Goal: Task Accomplishment & Management: Use online tool/utility

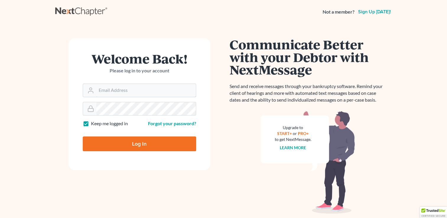
type input "[PERSON_NAME][EMAIL_ADDRESS][PERSON_NAME][DOMAIN_NAME]"
click at [128, 144] on input "Log In" at bounding box center [139, 143] width 113 height 15
type input "Thinking..."
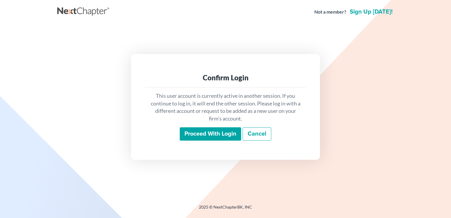
click at [221, 132] on input "Proceed with login" at bounding box center [210, 134] width 61 height 14
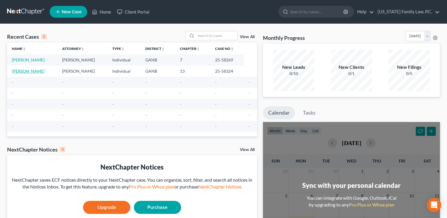
click at [17, 70] on link "Hall, Alexis" at bounding box center [28, 71] width 33 height 5
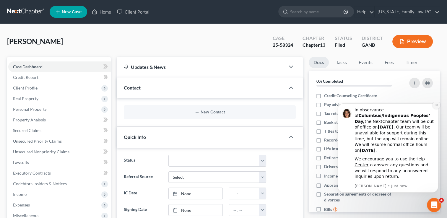
click at [434, 109] on button "Dismiss notification" at bounding box center [437, 105] width 8 height 8
